Goal: Complete application form

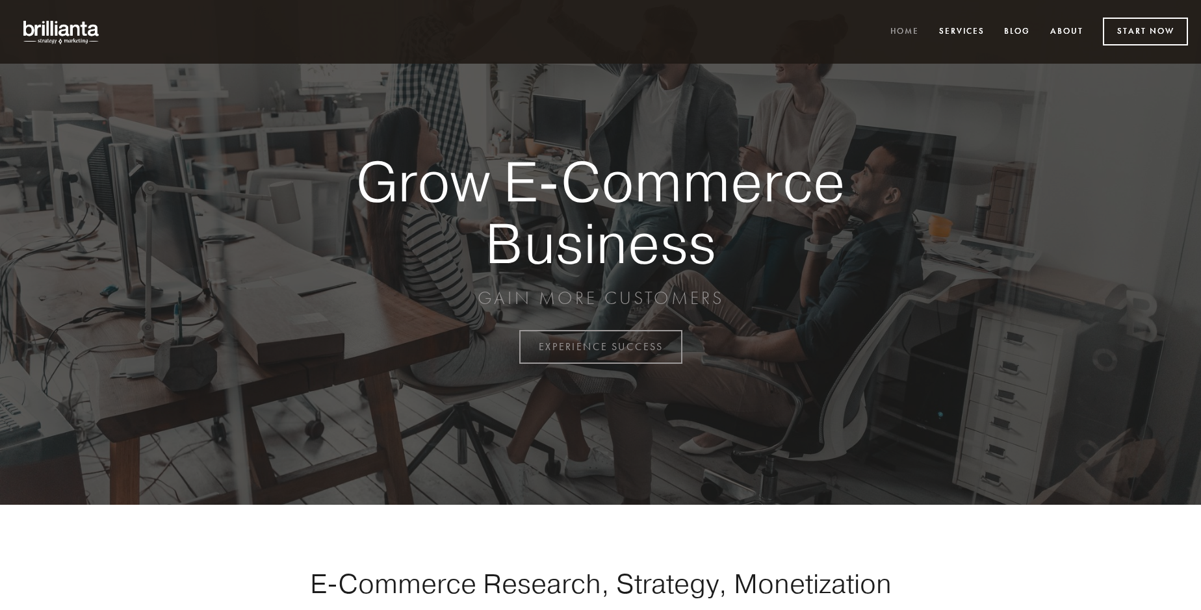
scroll to position [3406, 0]
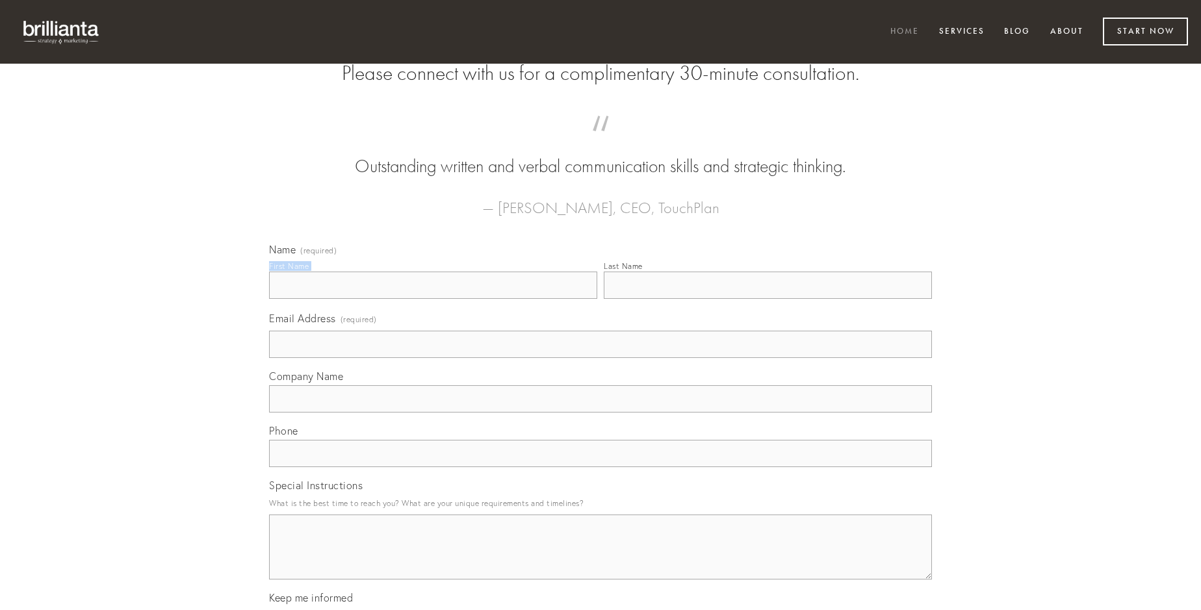
type input "[PERSON_NAME]"
click at [767, 299] on input "Last Name" at bounding box center [768, 285] width 328 height 27
type input "[PERSON_NAME]"
click at [600, 358] on input "Email Address (required)" at bounding box center [600, 344] width 663 height 27
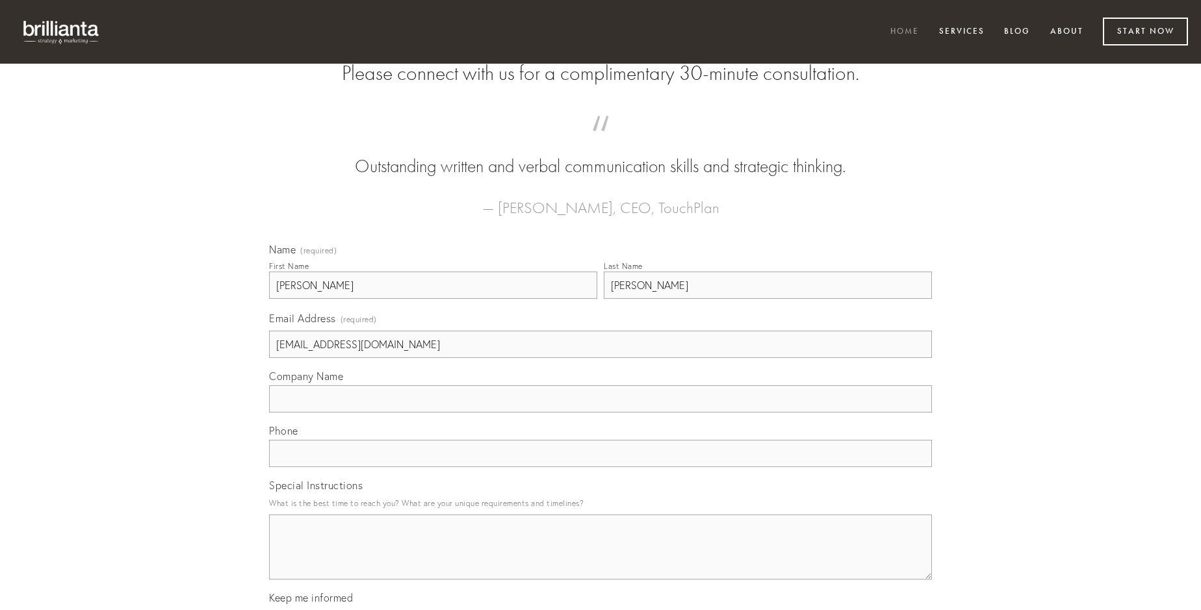
type input "[EMAIL_ADDRESS][DOMAIN_NAME]"
click at [600, 413] on input "Company Name" at bounding box center [600, 398] width 663 height 27
type input "varius"
click at [600, 467] on input "text" at bounding box center [600, 453] width 663 height 27
click at [600, 559] on textarea "Special Instructions" at bounding box center [600, 547] width 663 height 65
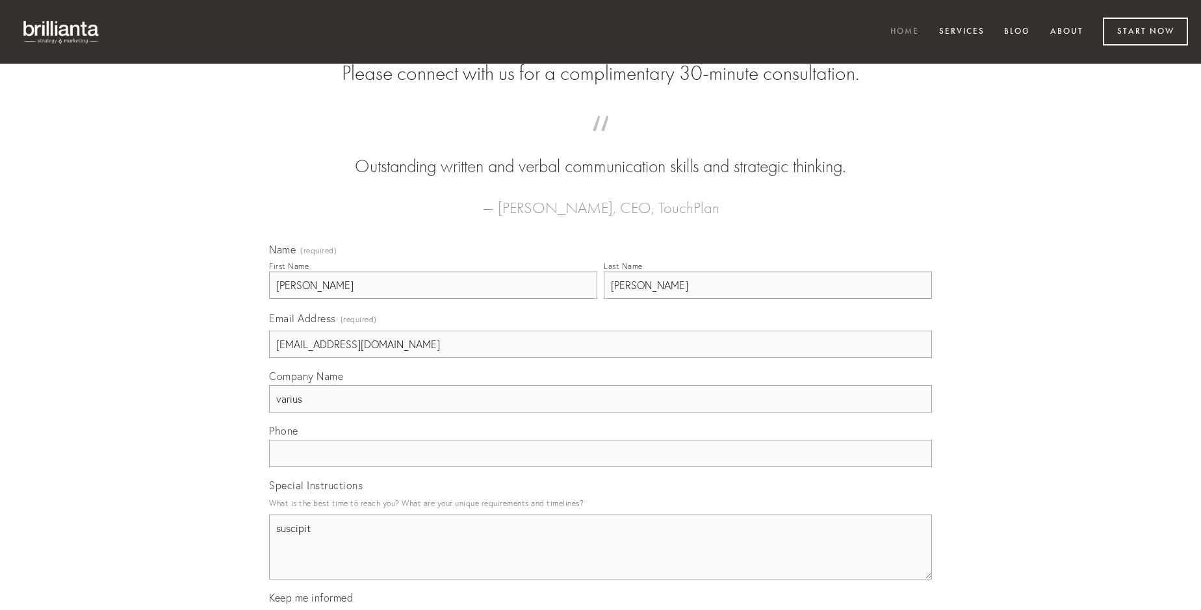
type textarea "suscipit"
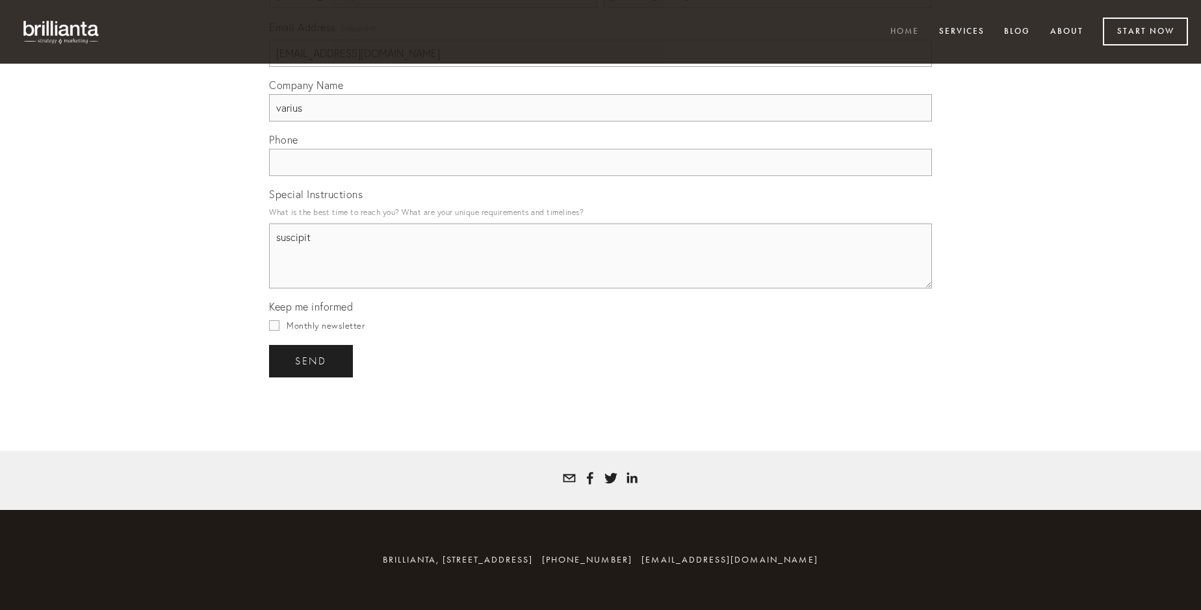
click at [312, 361] on span "send" at bounding box center [311, 361] width 32 height 12
